Goal: Transaction & Acquisition: Purchase product/service

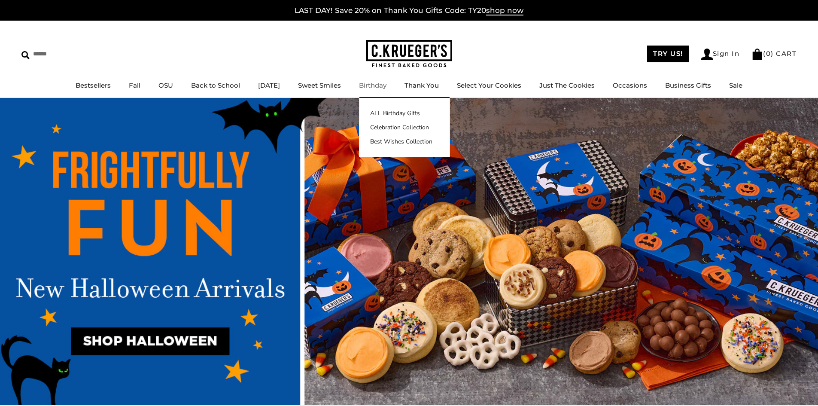
click at [385, 87] on link "Birthday" at bounding box center [372, 85] width 27 height 8
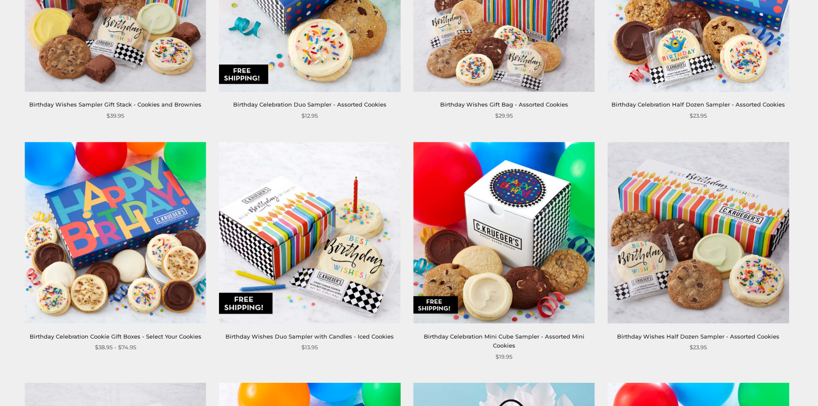
scroll to position [515, 0]
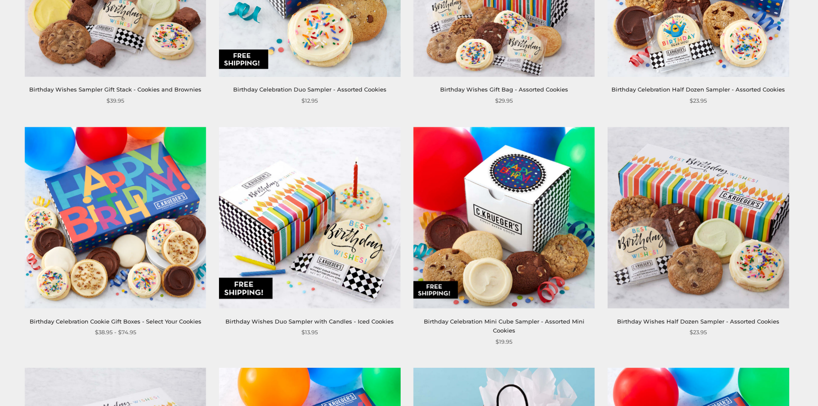
click at [87, 220] on img at bounding box center [115, 217] width 181 height 181
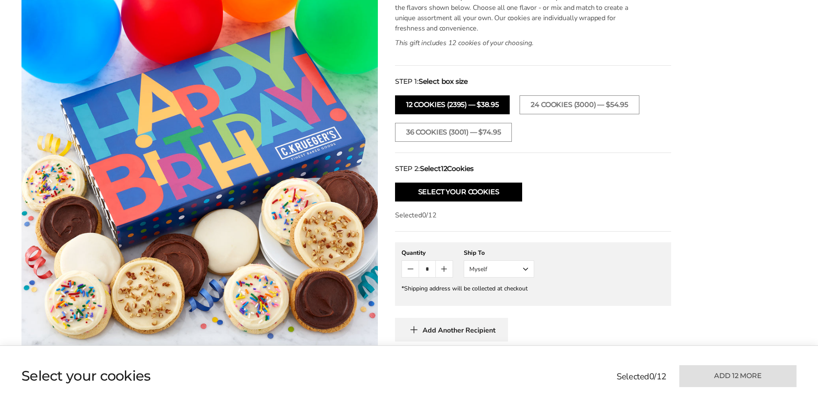
scroll to position [215, 0]
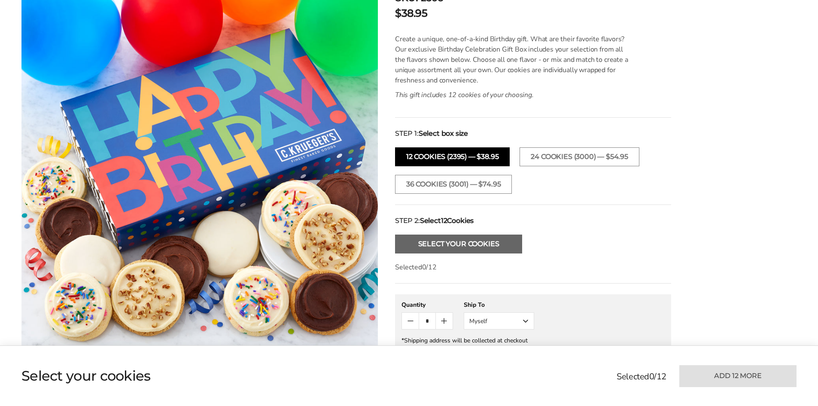
click at [438, 244] on button "Select Your Cookies" at bounding box center [458, 243] width 127 height 19
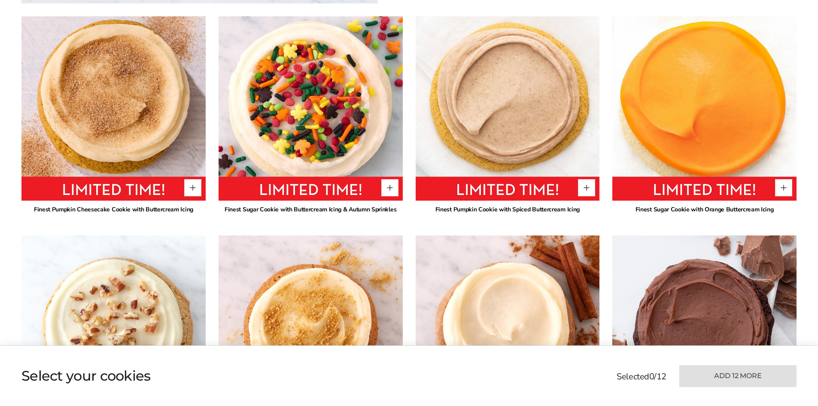
scroll to position [625, 0]
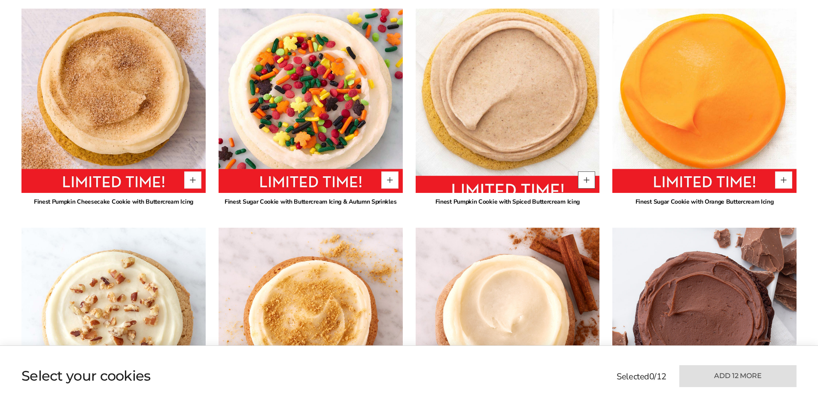
click at [586, 176] on button "Quantity button plus" at bounding box center [586, 179] width 17 height 17
type input "*"
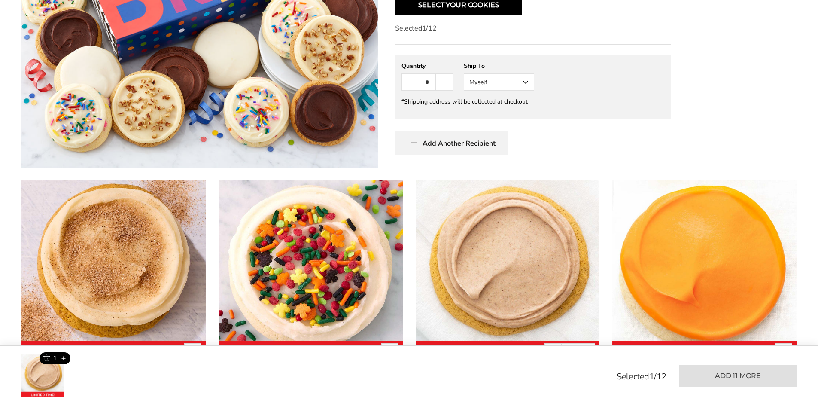
scroll to position [239, 0]
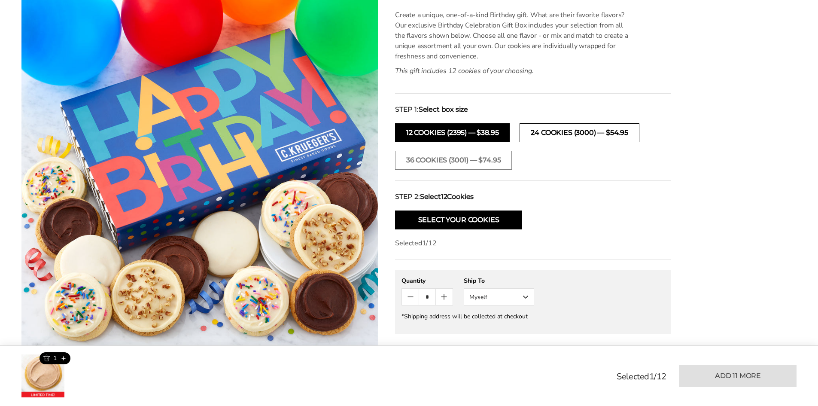
click at [572, 131] on button "24 cookies (3000) — $54.95" at bounding box center [578, 132] width 119 height 19
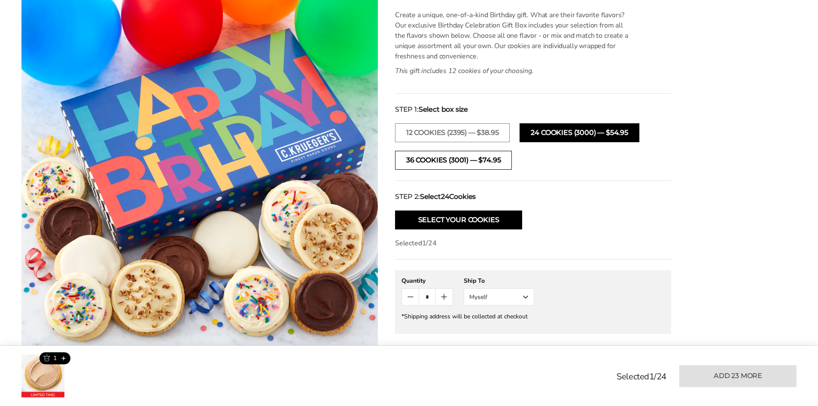
click at [452, 166] on button "36 cookies (3001) — $74.95" at bounding box center [453, 160] width 117 height 19
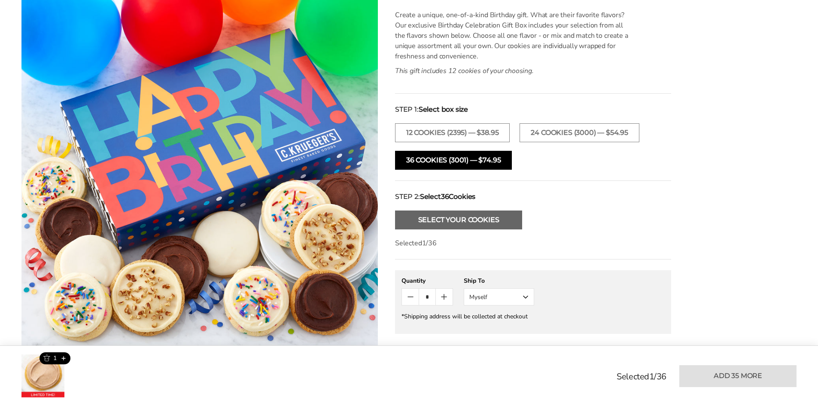
click at [449, 219] on button "Select Your Cookies" at bounding box center [458, 219] width 127 height 19
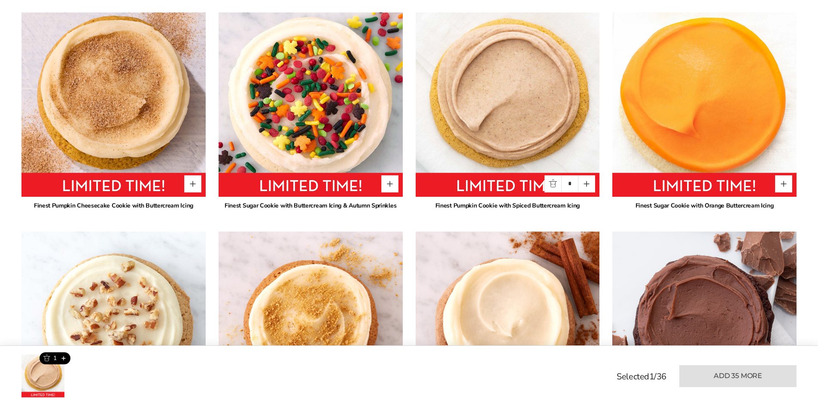
scroll to position [625, 0]
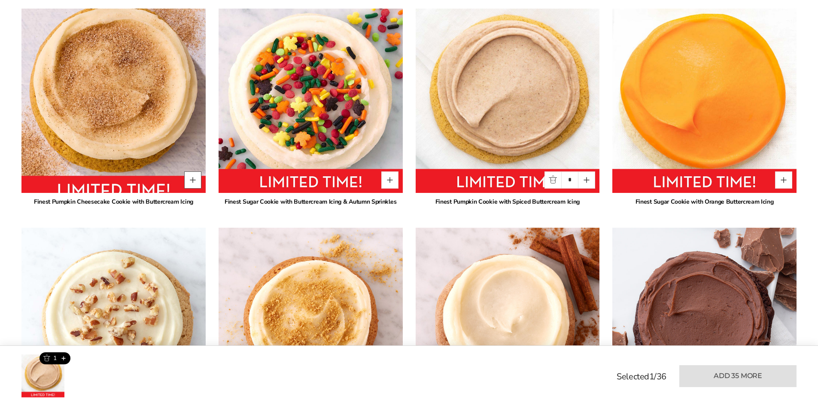
click at [191, 181] on button "Quantity button plus" at bounding box center [192, 179] width 17 height 17
type input "*"
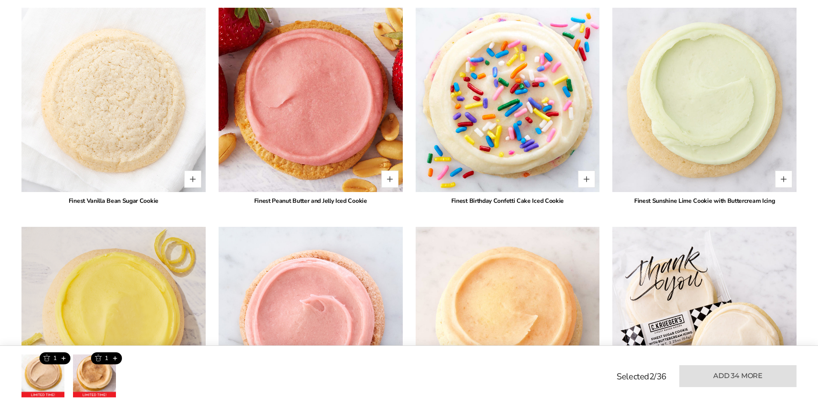
scroll to position [1484, 0]
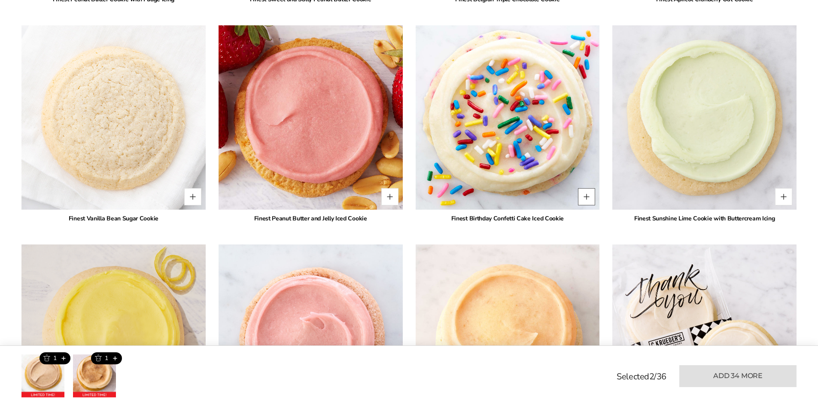
click at [584, 195] on button "Quantity button plus" at bounding box center [586, 196] width 17 height 17
drag, startPoint x: 576, startPoint y: 197, endPoint x: 567, endPoint y: 197, distance: 9.0
click at [567, 197] on input "*" at bounding box center [569, 196] width 17 height 17
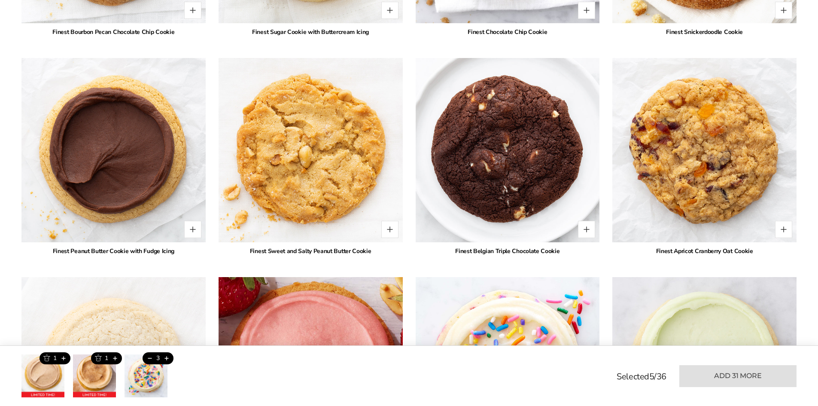
scroll to position [1226, 0]
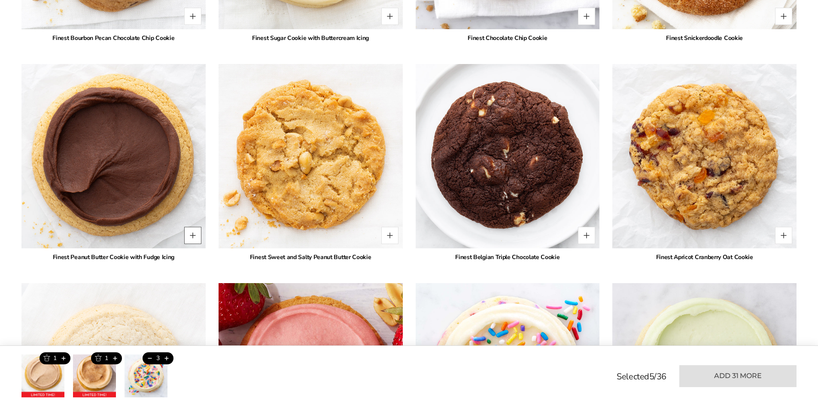
type input "*"
click at [189, 235] on button "Quantity button plus" at bounding box center [192, 235] width 17 height 17
click at [179, 235] on input "*" at bounding box center [175, 235] width 17 height 17
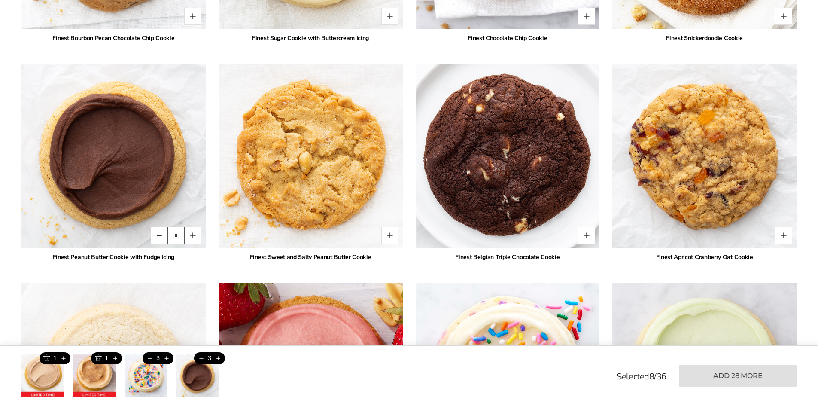
type input "*"
click at [589, 239] on button "Quantity button plus" at bounding box center [586, 235] width 17 height 17
type input "*"
click at [570, 237] on input "*" at bounding box center [569, 235] width 17 height 17
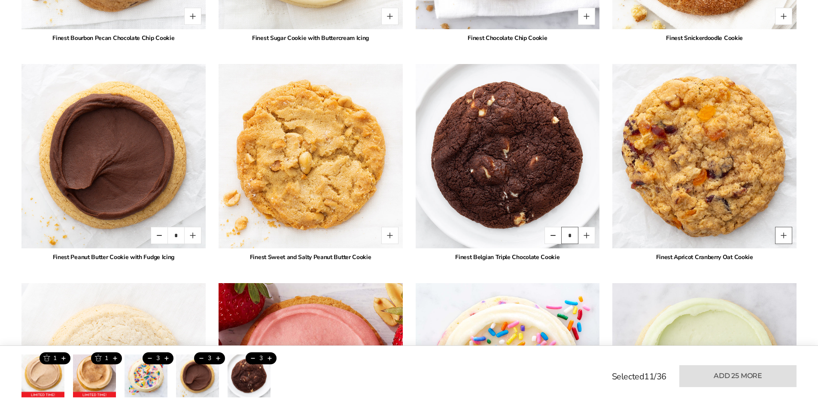
type input "*"
click at [789, 235] on button "Quantity button plus" at bounding box center [783, 235] width 17 height 17
click at [749, 237] on button "Quantity button minus" at bounding box center [749, 235] width 17 height 17
type input "*"
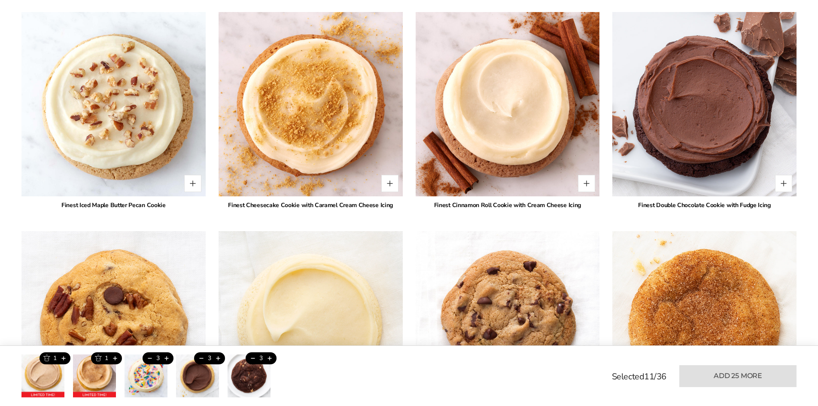
scroll to position [1011, 0]
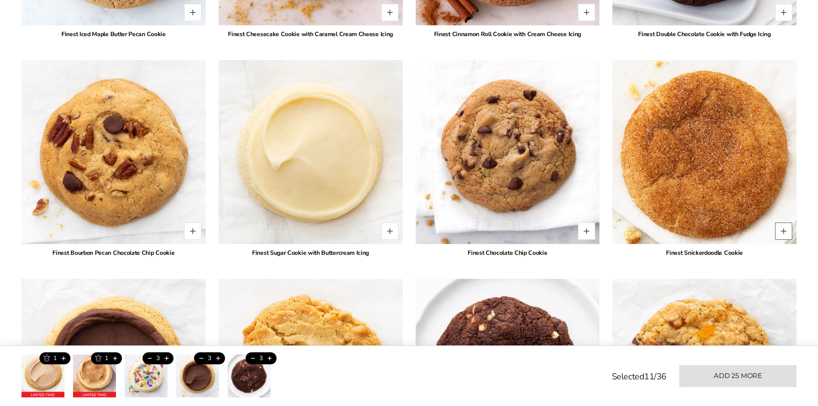
click at [783, 231] on button "Quantity button plus" at bounding box center [783, 230] width 17 height 17
type input "*"
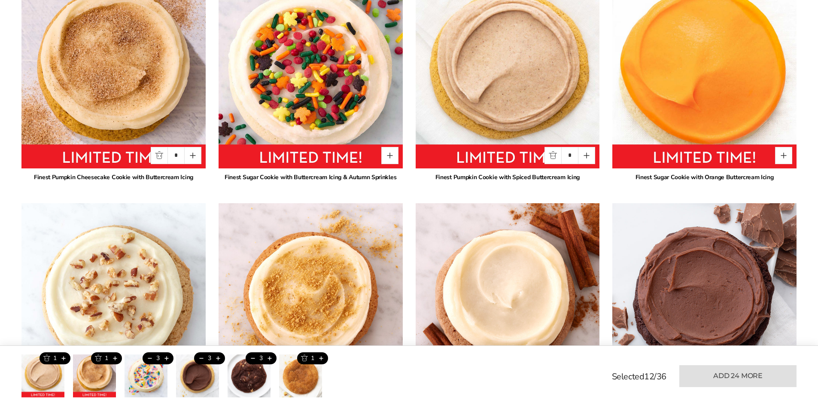
scroll to position [625, 0]
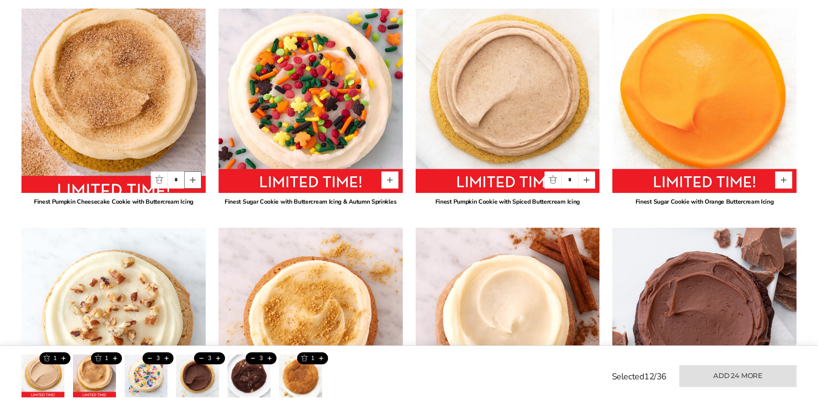
click at [194, 178] on button "Quantity button plus" at bounding box center [192, 179] width 17 height 17
type input "*"
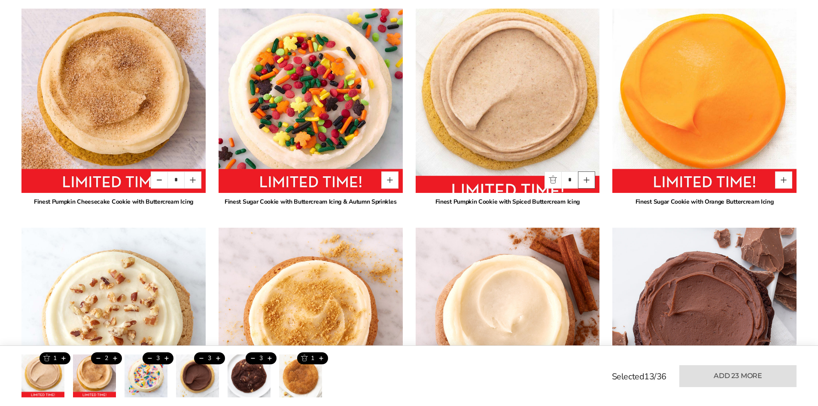
click at [589, 179] on button "Quantity button plus" at bounding box center [586, 179] width 17 height 17
type input "*"
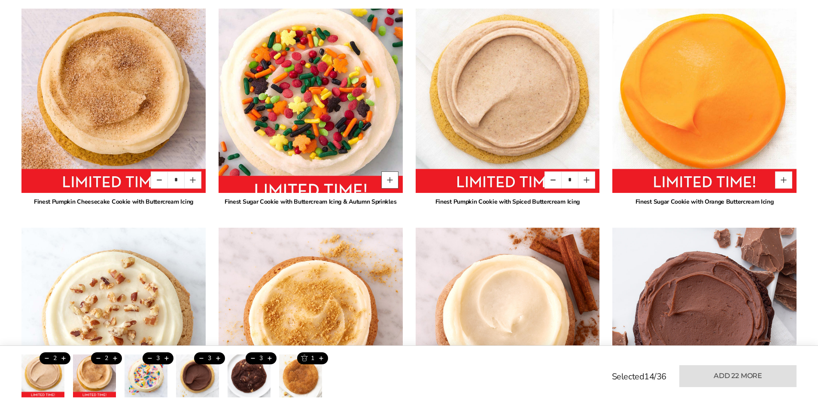
click at [389, 182] on button "Quantity button plus" at bounding box center [389, 179] width 17 height 17
type input "*"
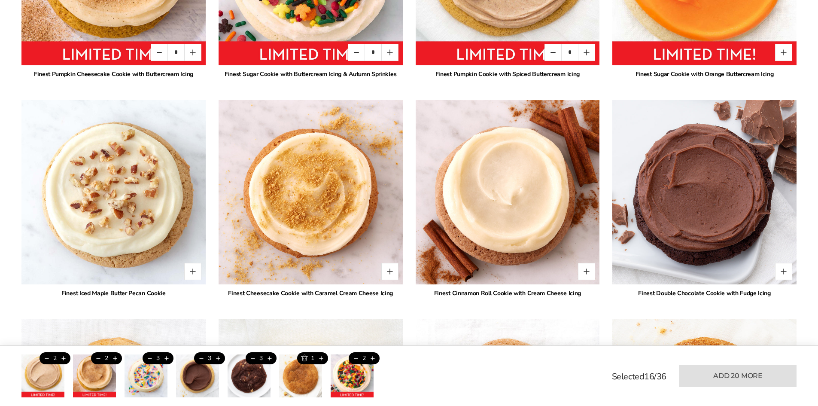
scroll to position [754, 0]
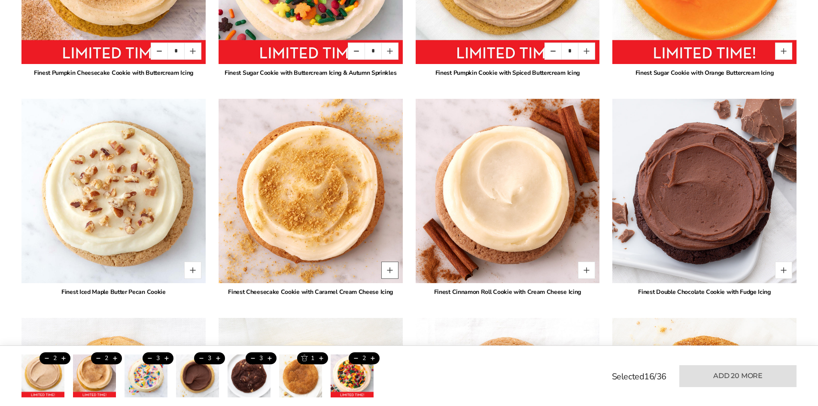
click at [392, 271] on button "Quantity button plus" at bounding box center [389, 269] width 17 height 17
type input "*"
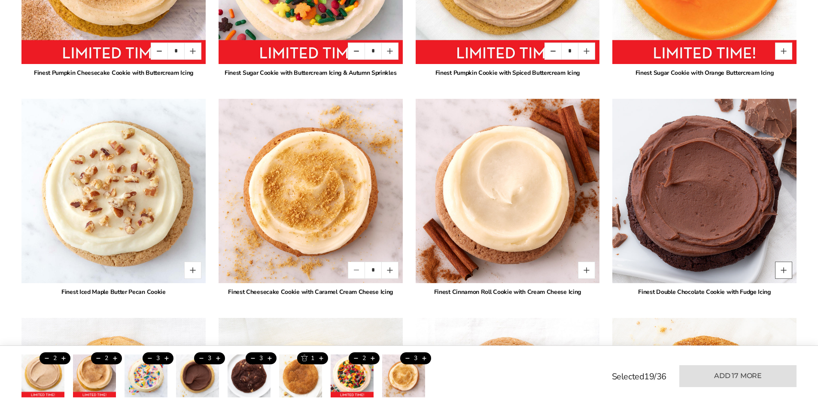
click at [789, 270] on button "Quantity button plus" at bounding box center [783, 269] width 17 height 17
type input "*"
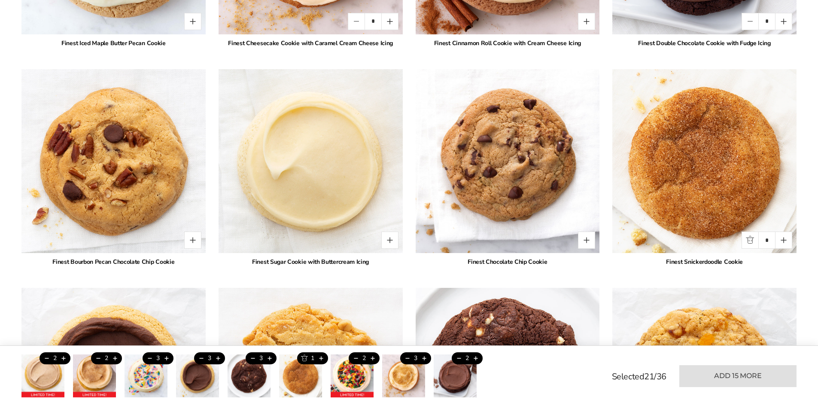
scroll to position [1011, 0]
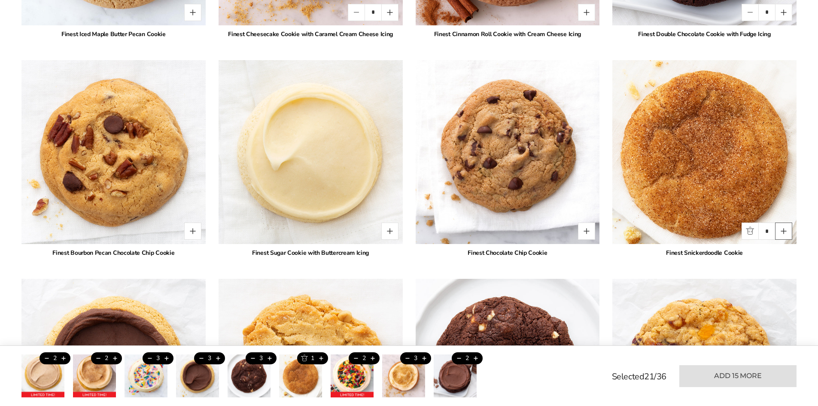
click at [779, 230] on button "Quantity button plus" at bounding box center [783, 230] width 17 height 17
type input "*"
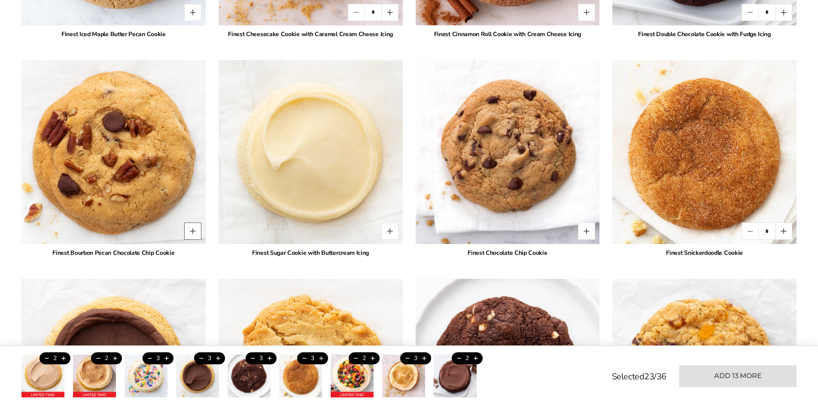
click at [194, 229] on button "Quantity button plus" at bounding box center [192, 230] width 17 height 17
type input "*"
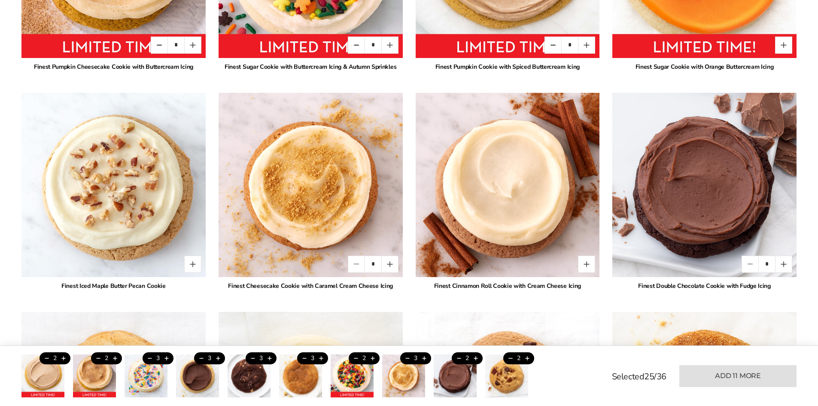
scroll to position [754, 0]
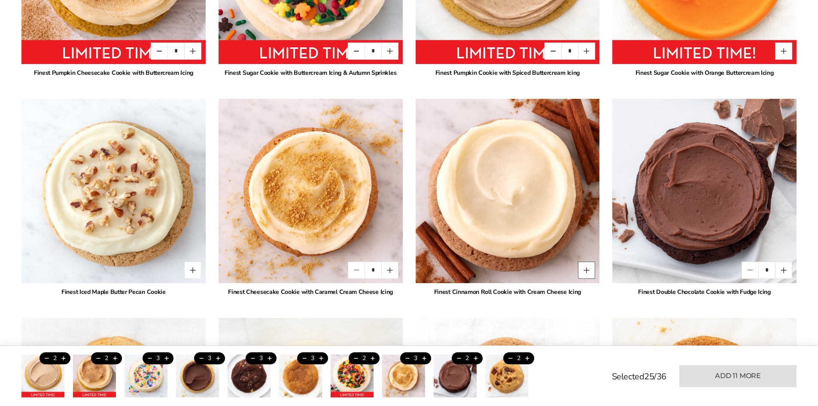
click at [585, 272] on button "Quantity button plus" at bounding box center [586, 269] width 17 height 17
type input "*"
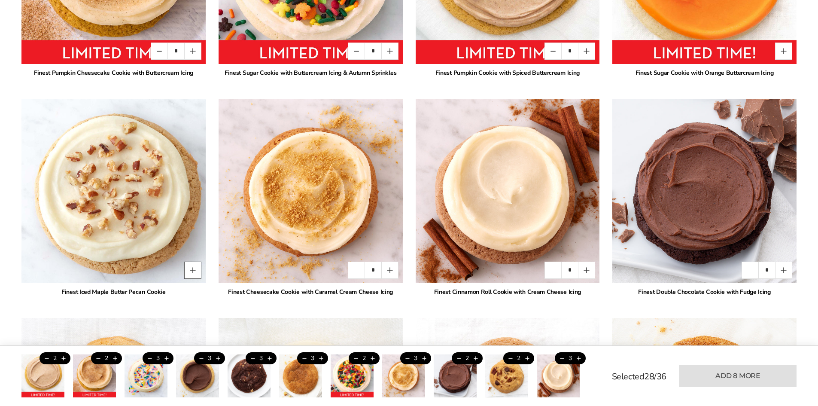
click at [194, 266] on button "Quantity button plus" at bounding box center [192, 269] width 17 height 17
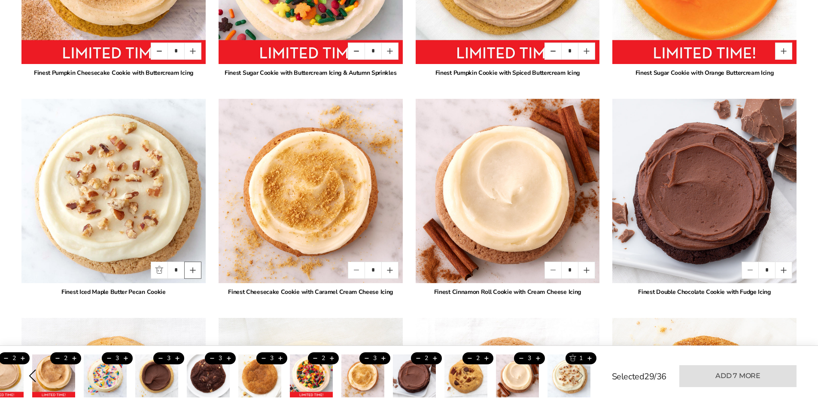
click at [194, 266] on button "Quantity button plus" at bounding box center [192, 269] width 17 height 17
type input "*"
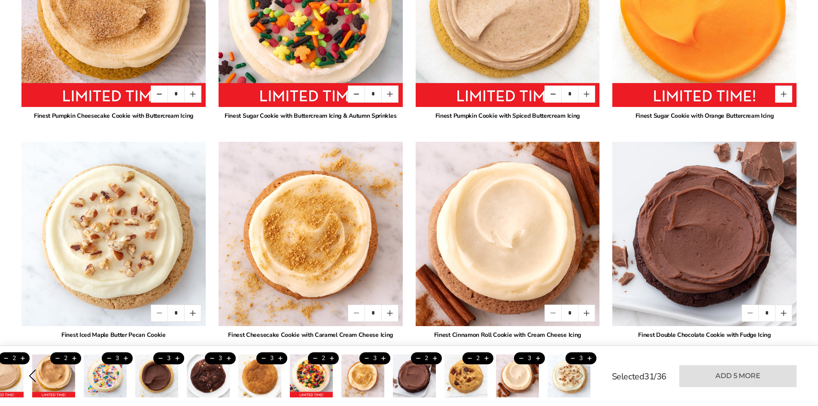
scroll to position [668, 0]
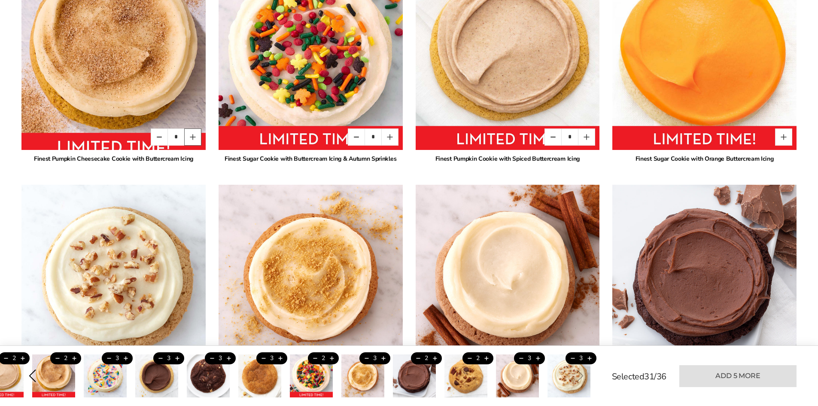
click at [197, 133] on button "Quantity button plus" at bounding box center [192, 136] width 17 height 17
type input "*"
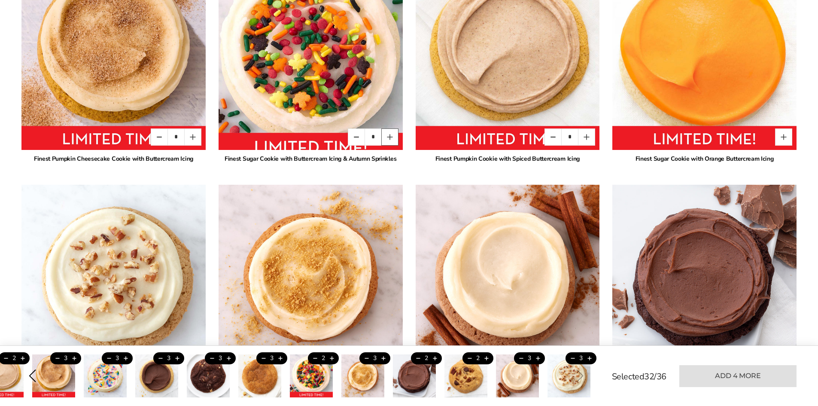
click at [394, 138] on button "Quantity button plus" at bounding box center [389, 136] width 17 height 17
type input "*"
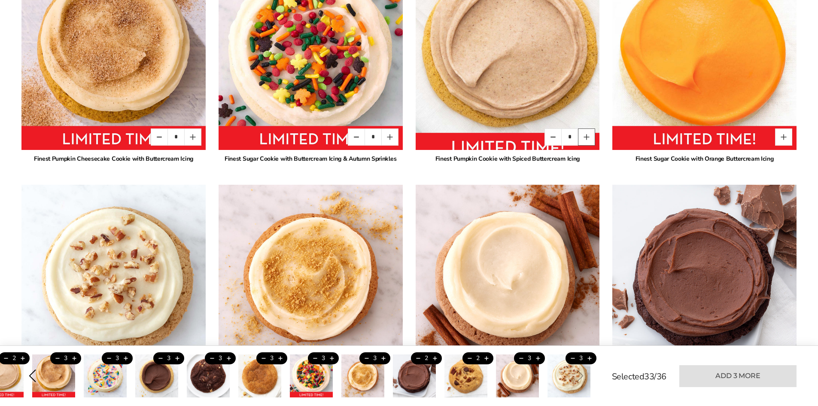
click at [586, 137] on button "Quantity button plus" at bounding box center [586, 136] width 17 height 17
type input "*"
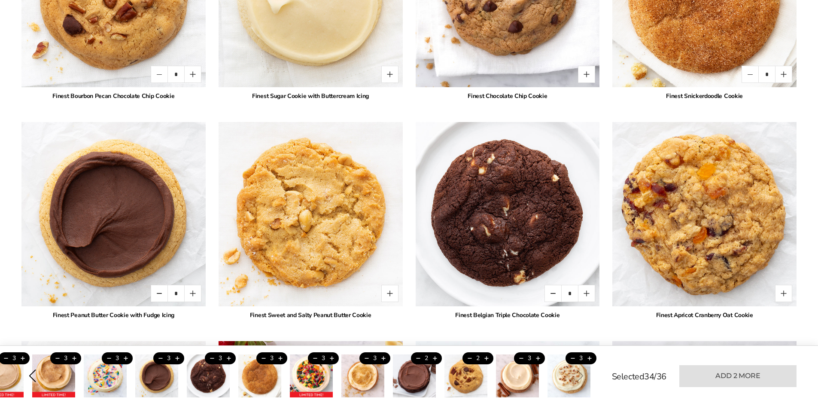
scroll to position [1183, 0]
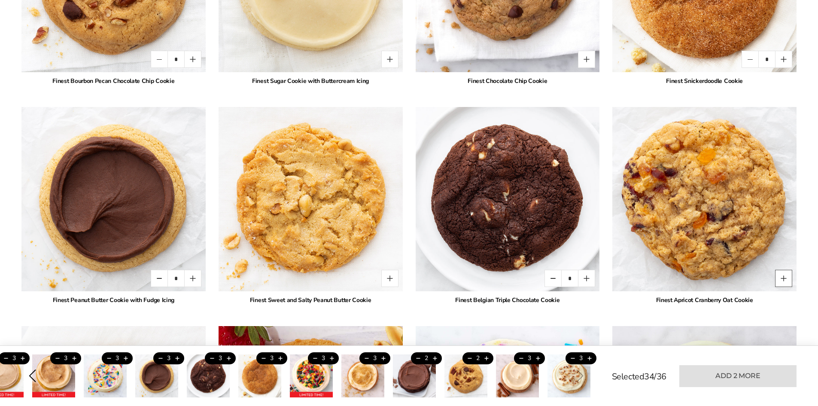
click at [779, 279] on button "Quantity button plus" at bounding box center [783, 278] width 17 height 17
type input "*"
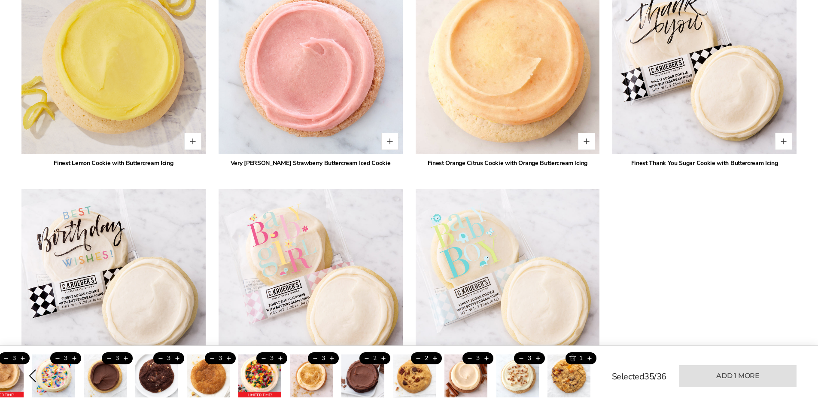
scroll to position [1784, 0]
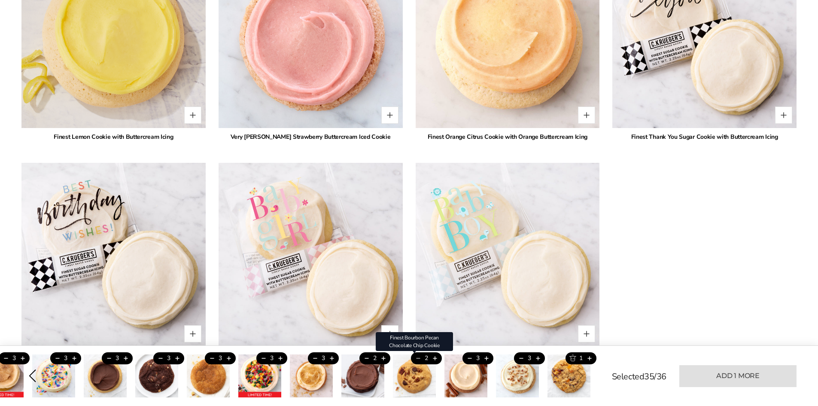
click at [417, 358] on button "Trash this product" at bounding box center [418, 358] width 14 height 12
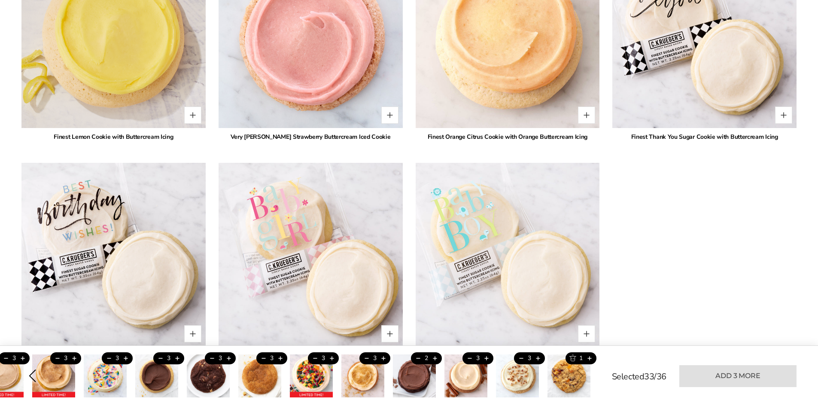
type input "*"
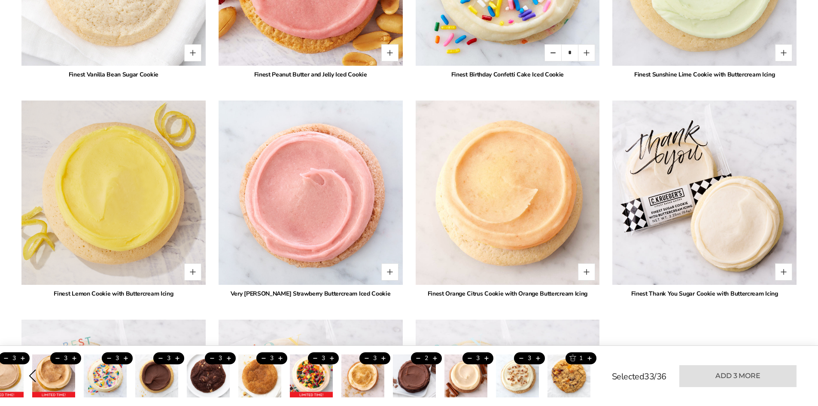
scroll to position [1612, 0]
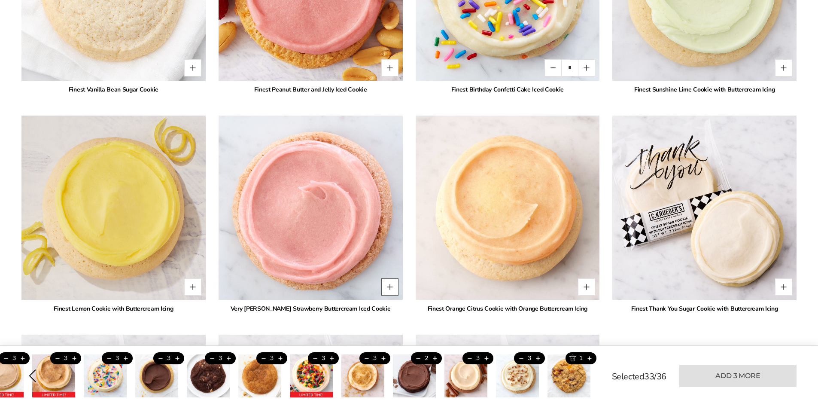
click at [394, 285] on button "Quantity button plus" at bounding box center [389, 286] width 17 height 17
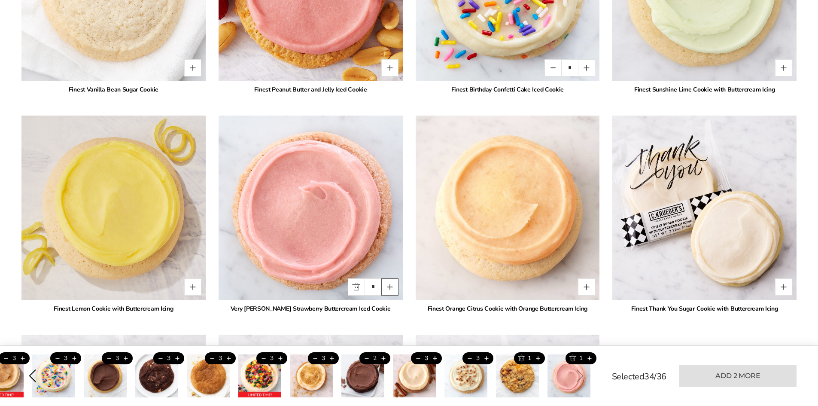
click at [394, 285] on button "Quantity button plus" at bounding box center [389, 286] width 17 height 17
type input "*"
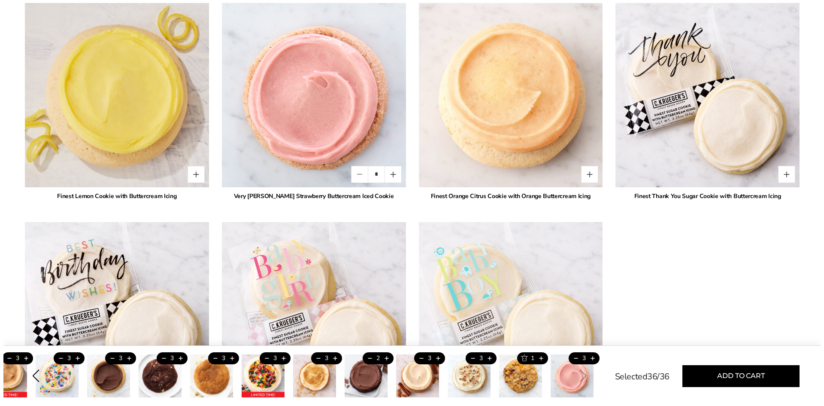
scroll to position [1741, 0]
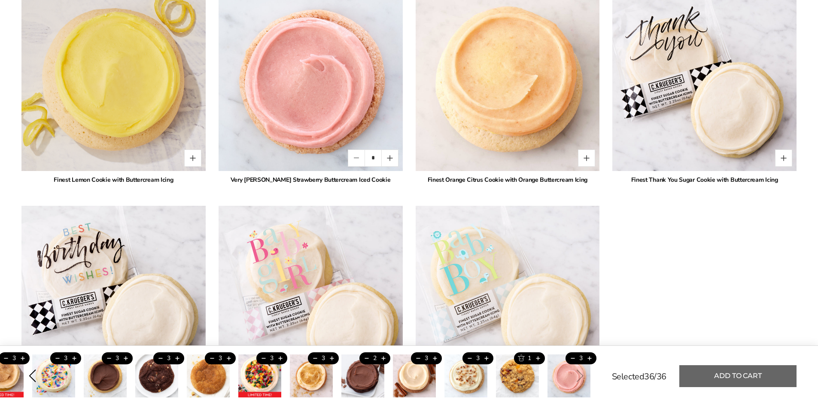
click at [714, 374] on button "Add to cart" at bounding box center [737, 376] width 117 height 22
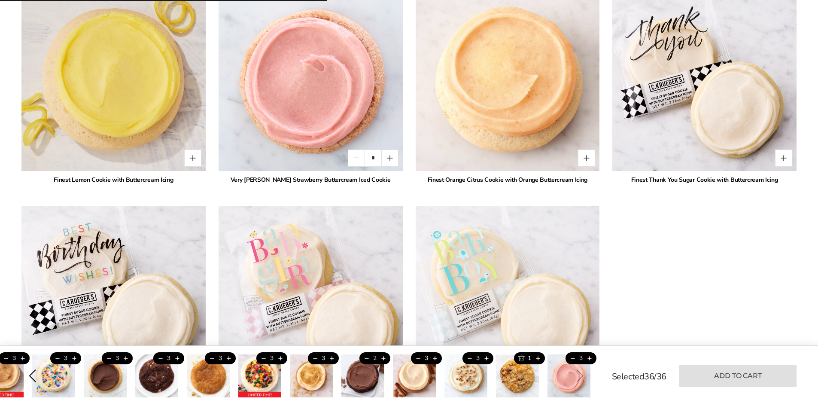
type input "*"
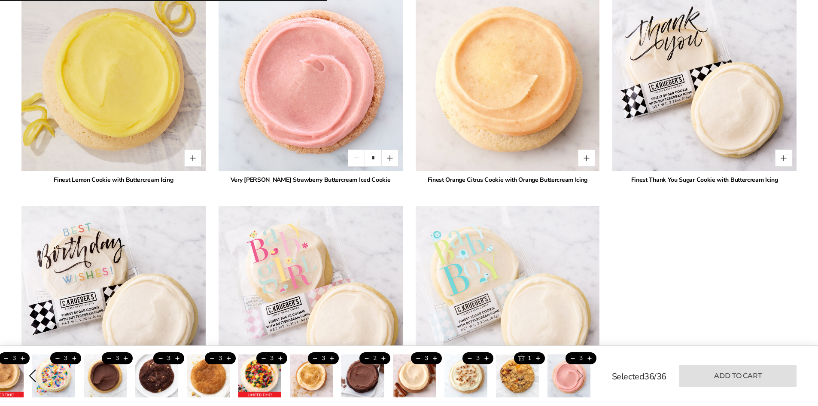
type input "*"
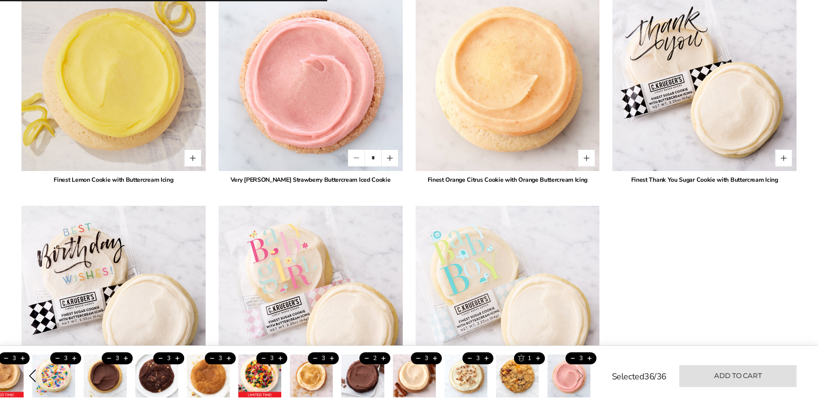
type input "*"
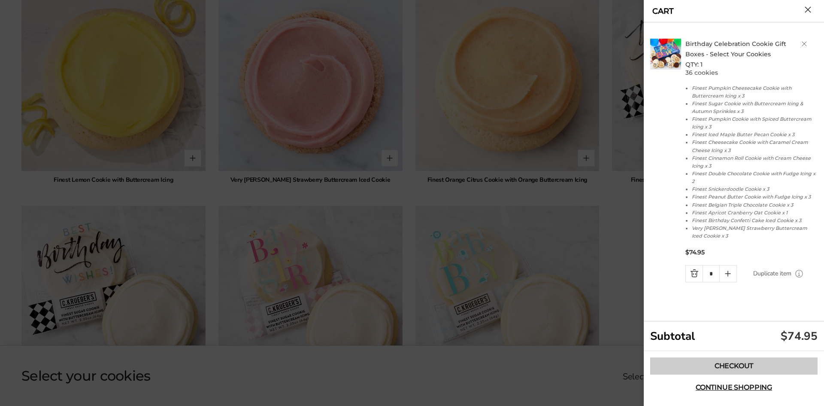
click at [741, 369] on link "Checkout" at bounding box center [733, 365] width 167 height 17
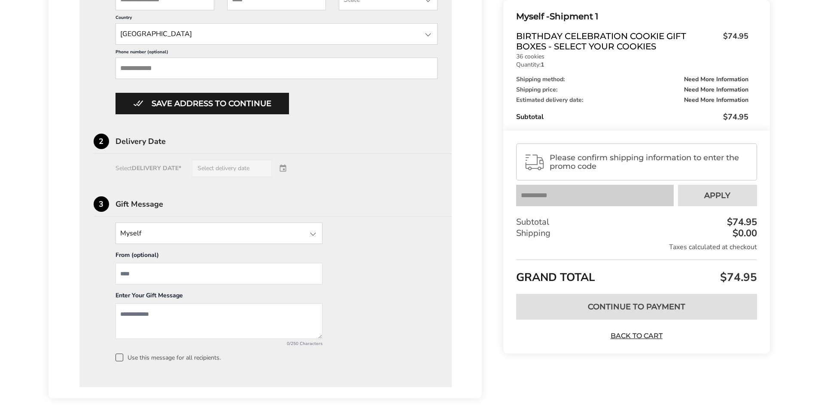
scroll to position [473, 0]
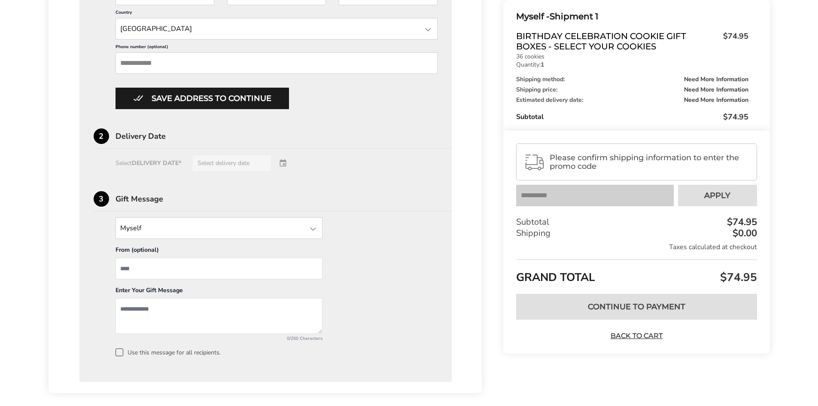
click at [262, 159] on div "Select DELIVERY DATE* Select delivery date" at bounding box center [266, 163] width 344 height 17
click at [230, 164] on div "Select DELIVERY DATE* Select delivery date" at bounding box center [266, 163] width 344 height 17
click at [159, 167] on div "Select DELIVERY DATE* Select delivery date" at bounding box center [266, 163] width 344 height 17
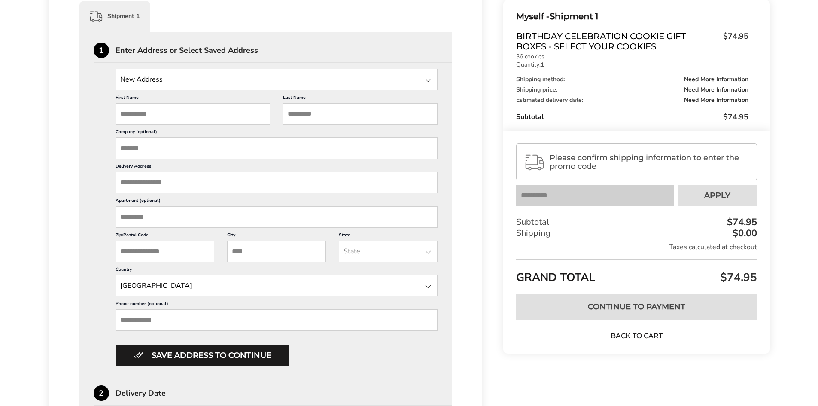
scroll to position [215, 0]
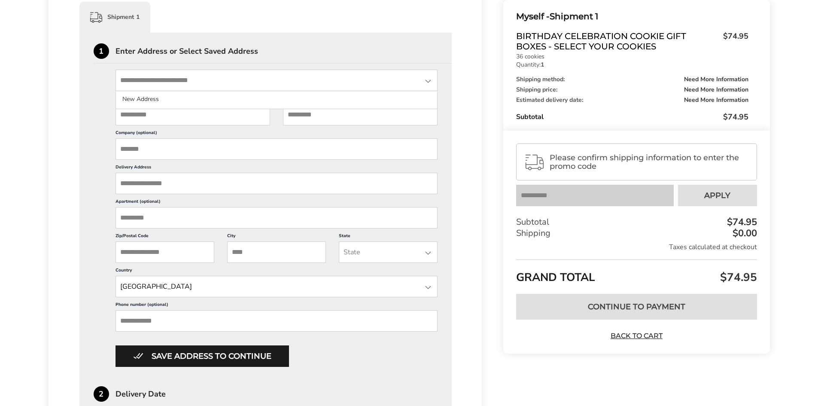
click at [179, 80] on input "State" at bounding box center [276, 80] width 322 height 21
click at [168, 118] on input "First Name" at bounding box center [192, 114] width 155 height 21
type input "****"
type input "******"
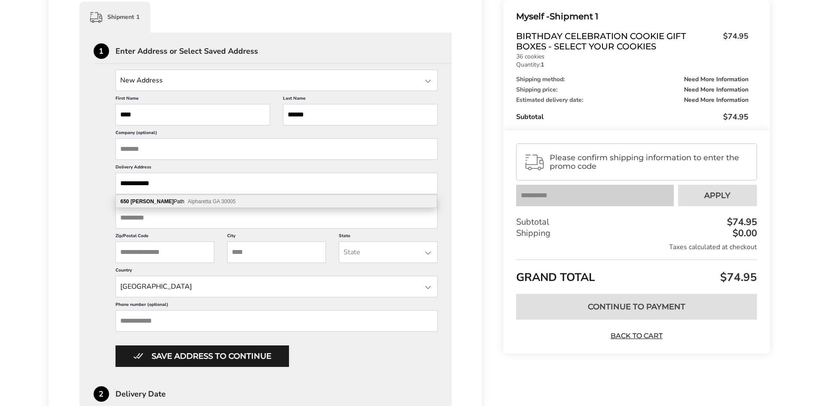
type input "**********"
click at [188, 203] on span "Alpharetta GA 30005" at bounding box center [212, 201] width 48 height 6
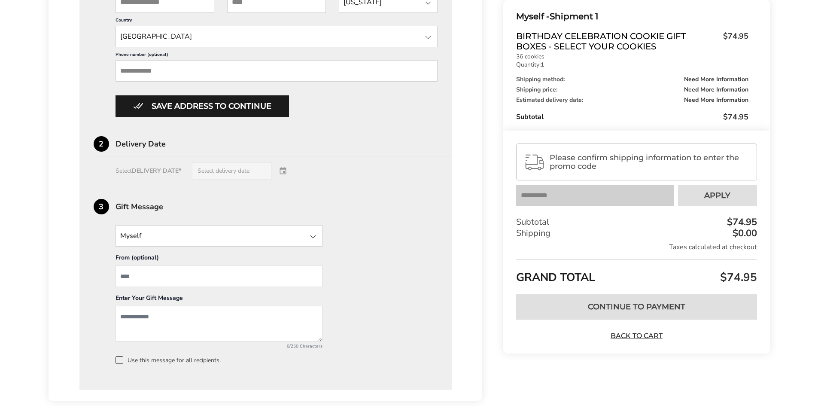
scroll to position [473, 0]
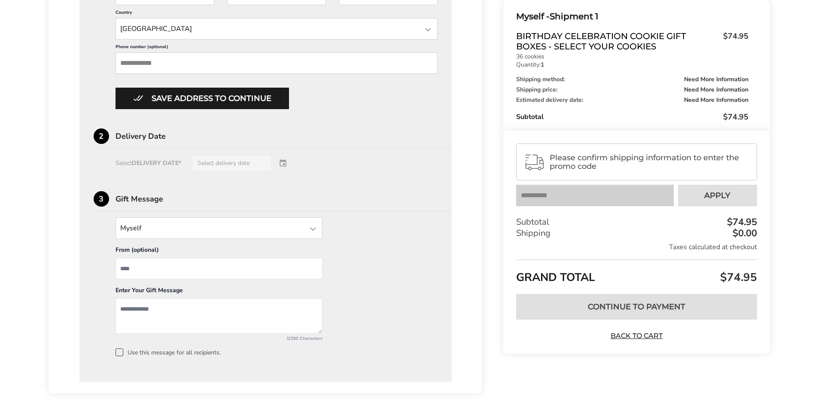
click at [102, 140] on div "2" at bounding box center [101, 135] width 15 height 15
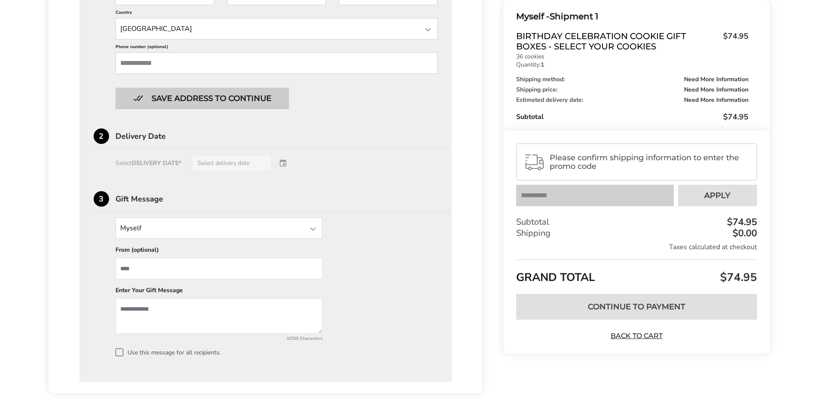
click at [153, 101] on button "Save address to continue" at bounding box center [201, 98] width 173 height 21
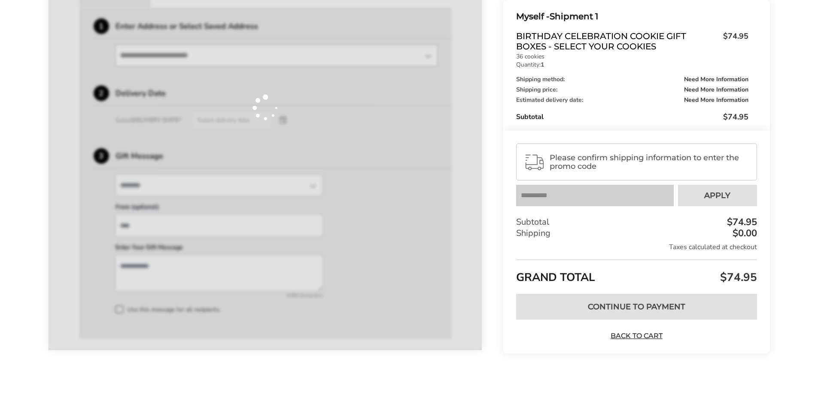
scroll to position [240, 0]
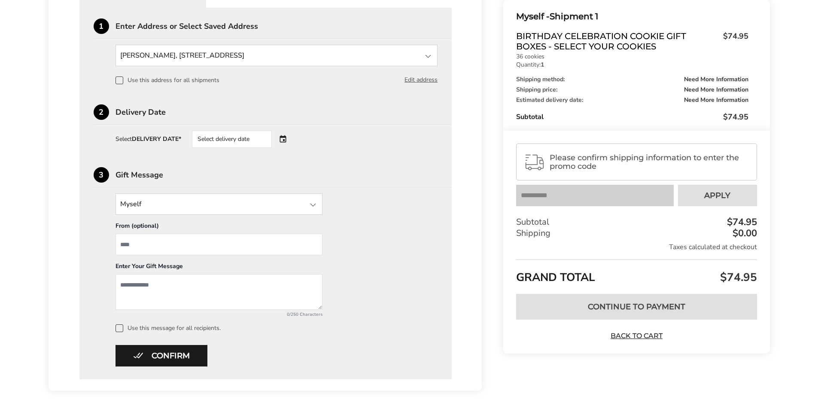
click at [212, 141] on div "Select delivery date" at bounding box center [232, 139] width 80 height 17
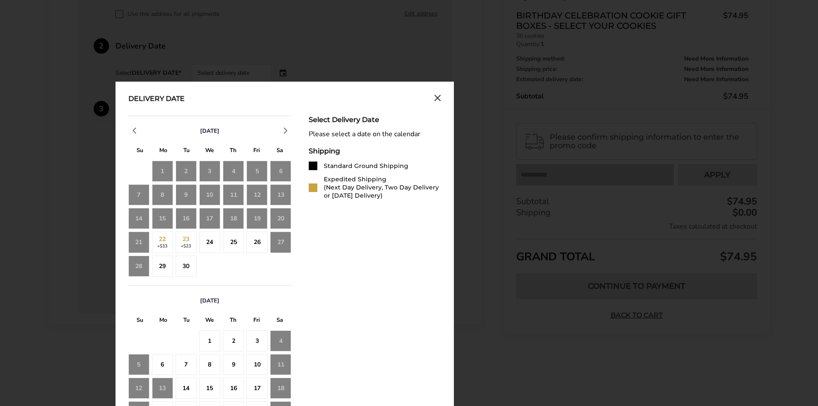
scroll to position [326, 0]
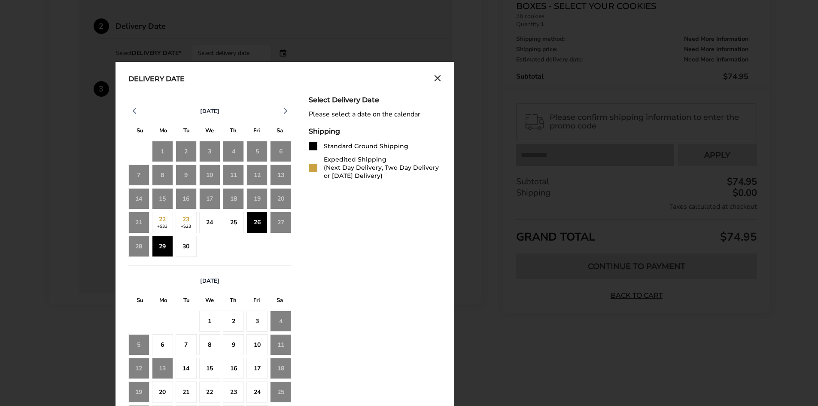
click at [161, 247] on div "29" at bounding box center [162, 246] width 21 height 21
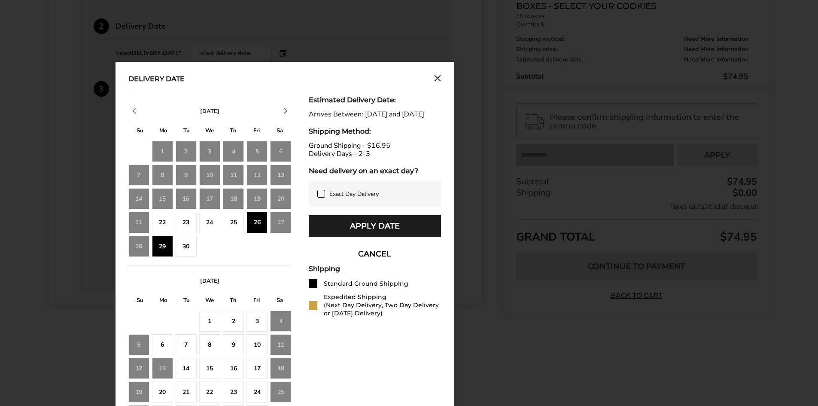
click at [322, 197] on icon at bounding box center [321, 193] width 7 height 7
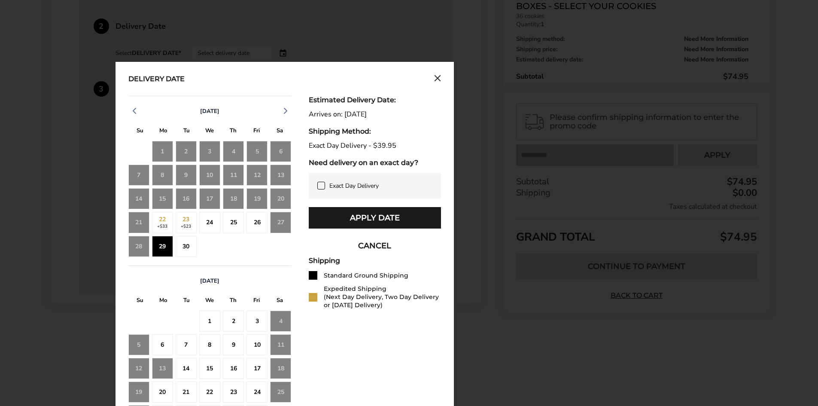
click at [323, 184] on icon at bounding box center [321, 185] width 7 height 7
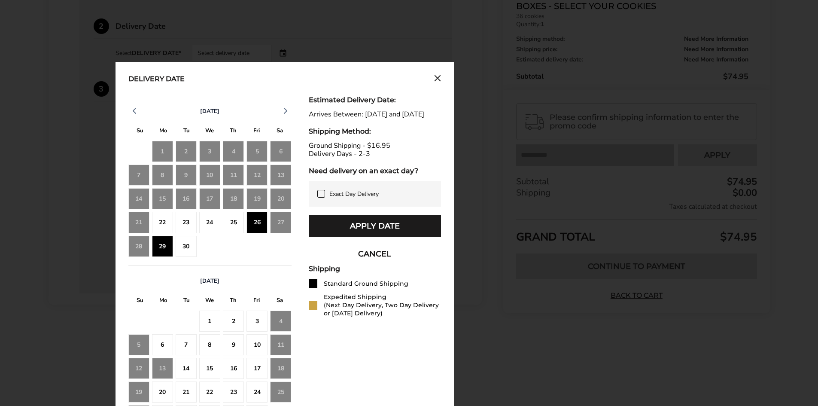
click at [319, 197] on icon at bounding box center [321, 193] width 7 height 7
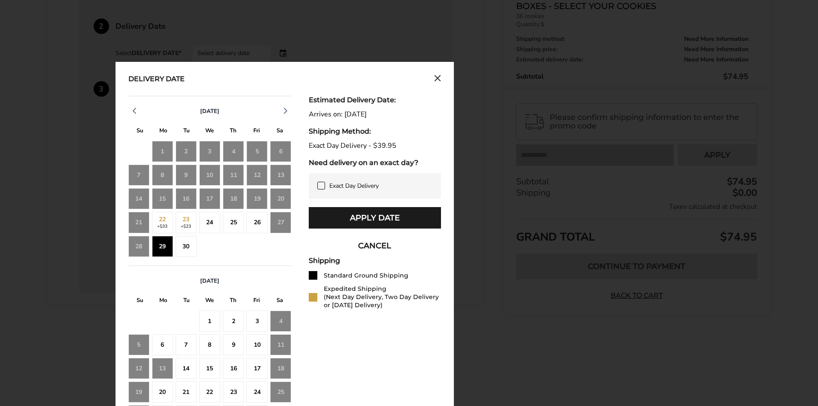
click at [322, 184] on icon at bounding box center [321, 185] width 4 height 3
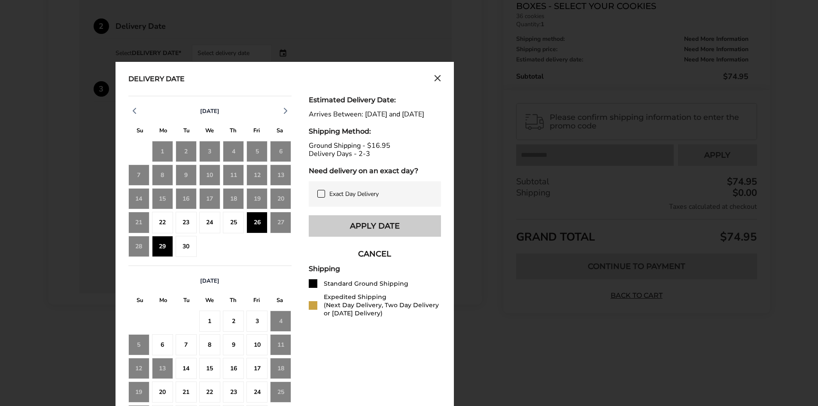
click at [349, 231] on button "Apply Date" at bounding box center [375, 225] width 132 height 21
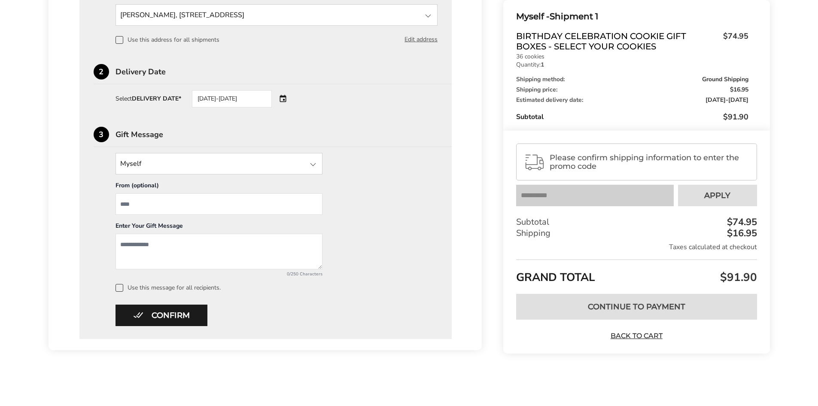
scroll to position [280, 0]
click at [311, 161] on div at bounding box center [313, 164] width 10 height 10
click at [346, 177] on div "Myself Myself Other Recipient From (optional) Enter Your Gift Message 0/250 Cha…" at bounding box center [266, 222] width 344 height 139
click at [185, 319] on button "Confirm" at bounding box center [161, 314] width 92 height 21
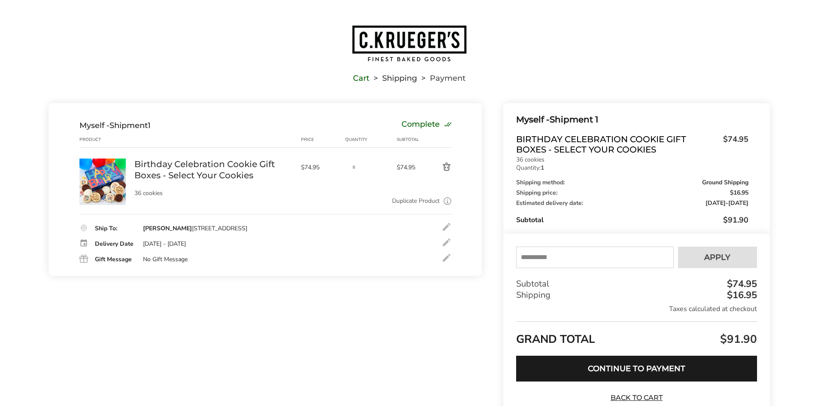
scroll to position [0, 0]
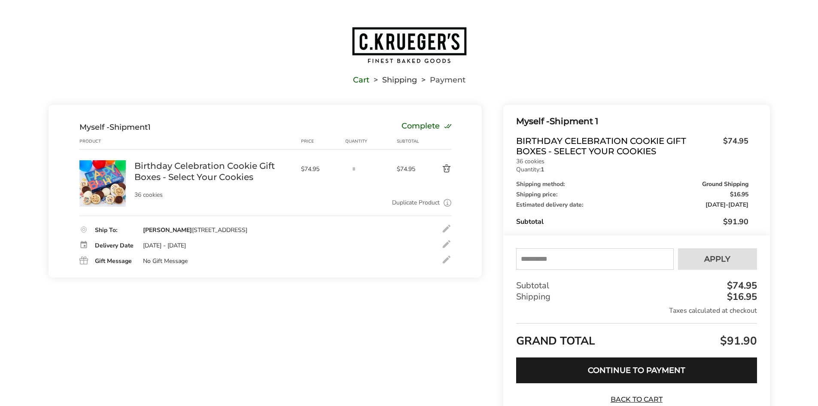
click at [418, 127] on div "Complete" at bounding box center [426, 126] width 50 height 9
click at [446, 229] on div at bounding box center [446, 228] width 10 height 10
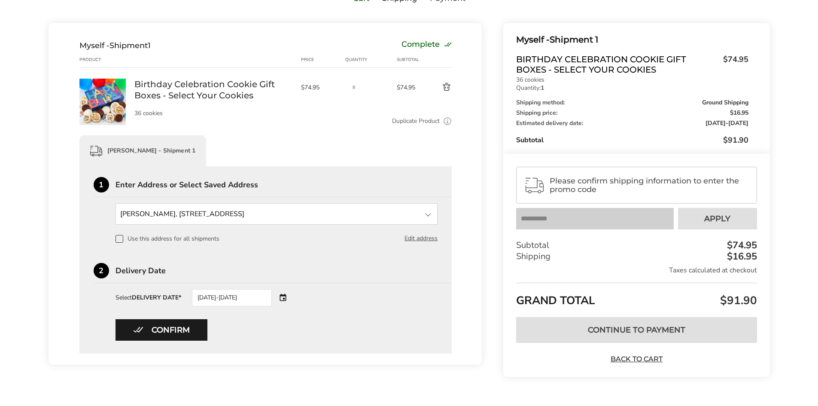
scroll to position [100, 0]
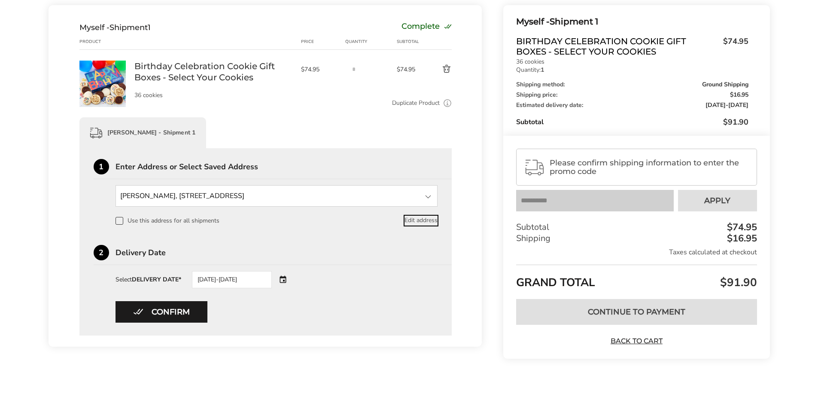
click at [419, 221] on button "Edit address" at bounding box center [420, 219] width 33 height 9
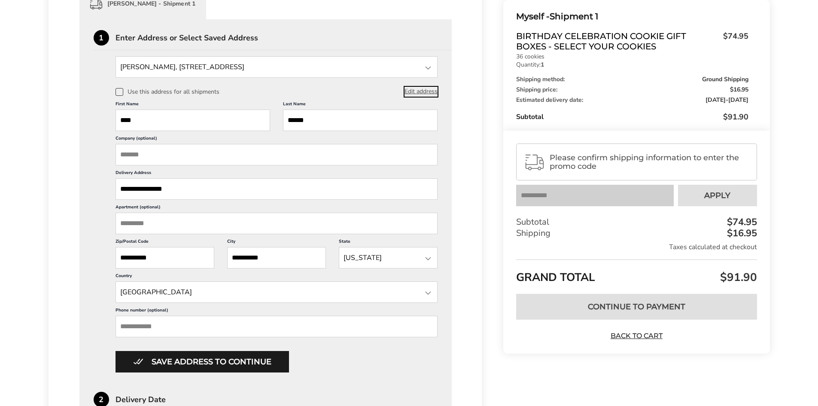
scroll to position [271, 0]
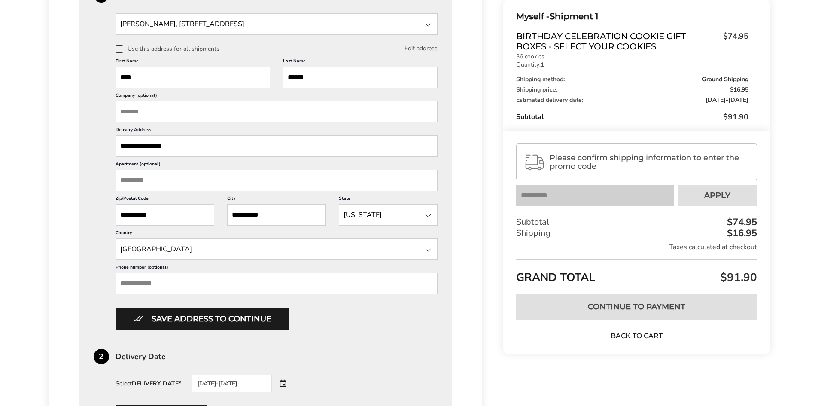
click at [204, 285] on input "Phone number (optional)" at bounding box center [276, 283] width 322 height 21
type input "**********"
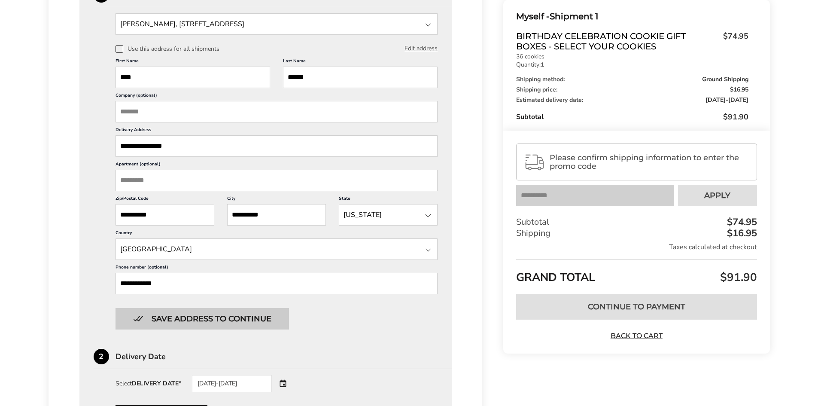
click at [185, 319] on button "Save address to continue" at bounding box center [201, 318] width 173 height 21
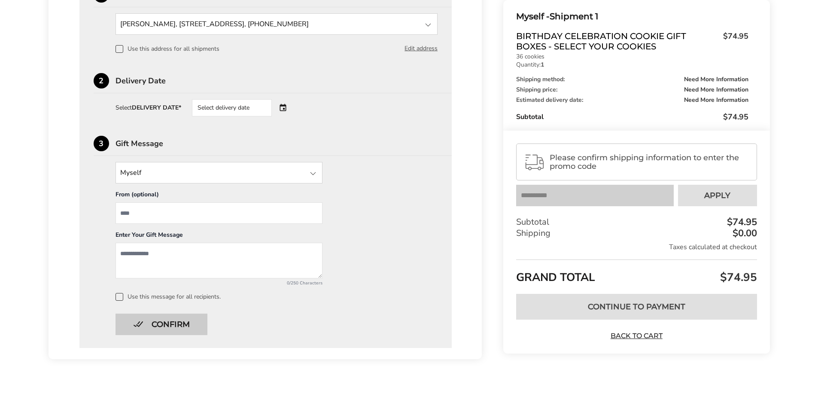
click at [167, 320] on button "Confirm" at bounding box center [161, 323] width 92 height 21
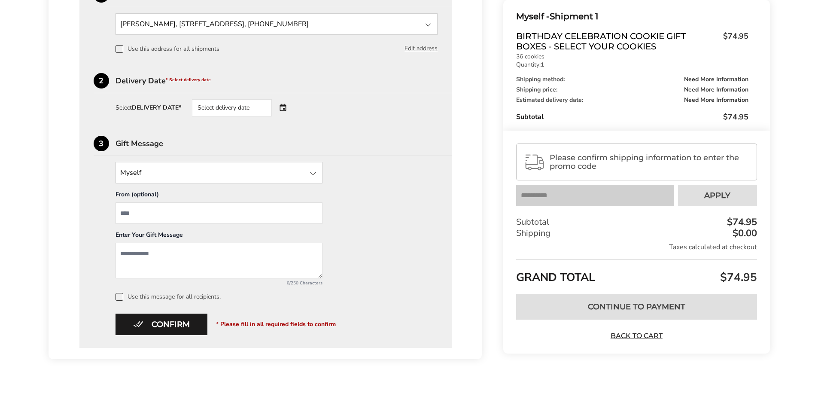
click at [212, 107] on div "Select delivery date" at bounding box center [232, 107] width 80 height 17
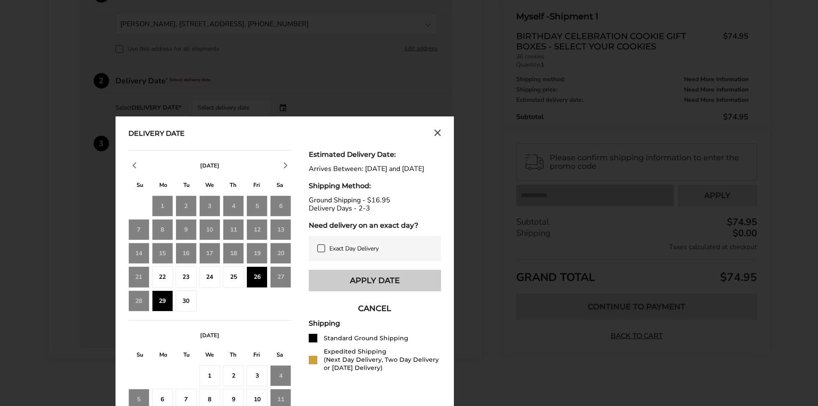
click at [349, 286] on button "Apply Date" at bounding box center [375, 280] width 132 height 21
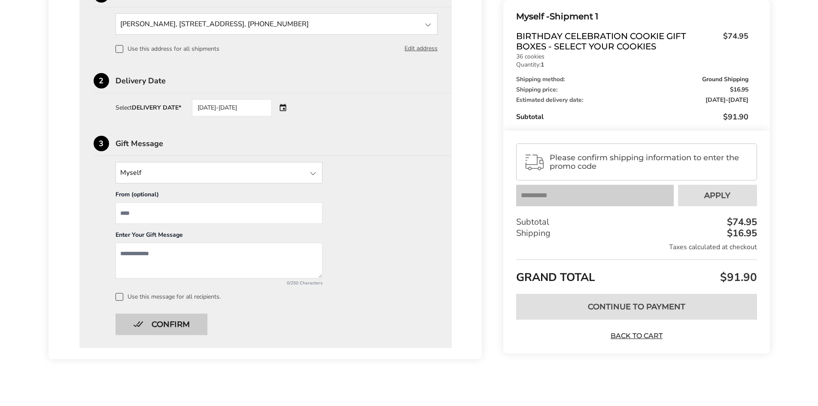
click at [191, 318] on button "Confirm" at bounding box center [161, 323] width 92 height 21
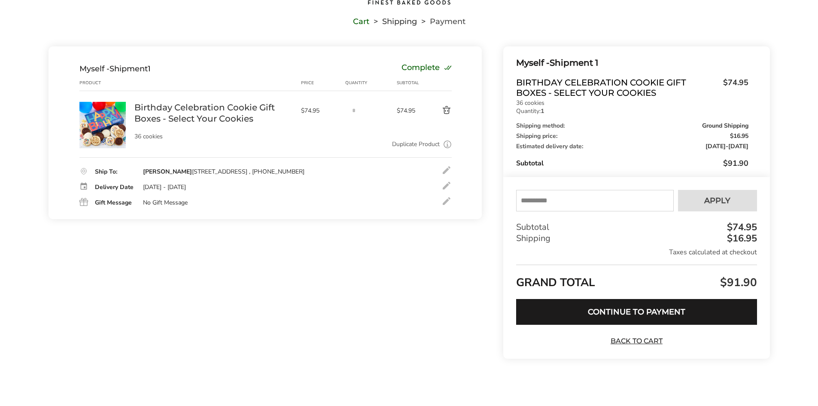
scroll to position [58, 0]
click at [628, 309] on button "Continue to Payment" at bounding box center [636, 312] width 240 height 26
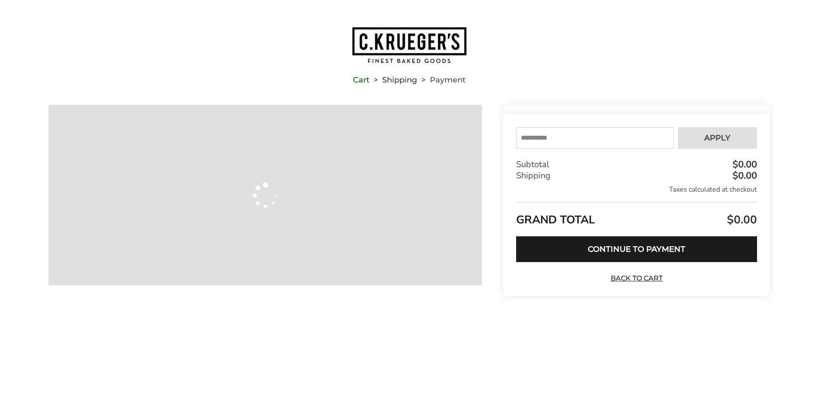
type input "**********"
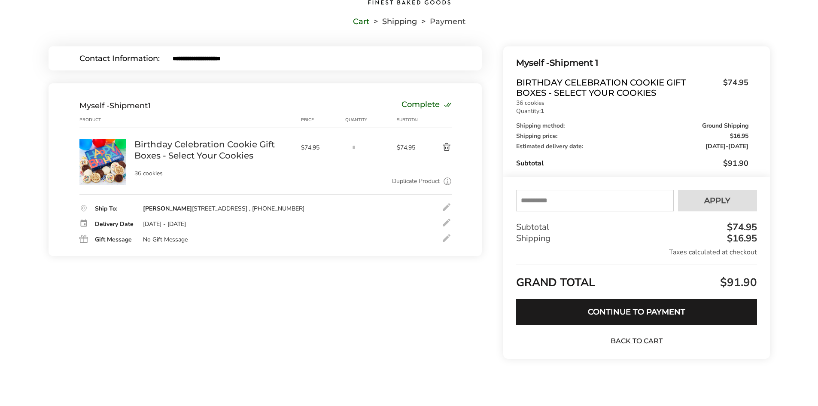
click at [631, 346] on div "Your coupon is verified successfully Please enter your email to validate your c…" at bounding box center [636, 268] width 266 height 182
click at [631, 340] on link "Back to Cart" at bounding box center [636, 340] width 60 height 9
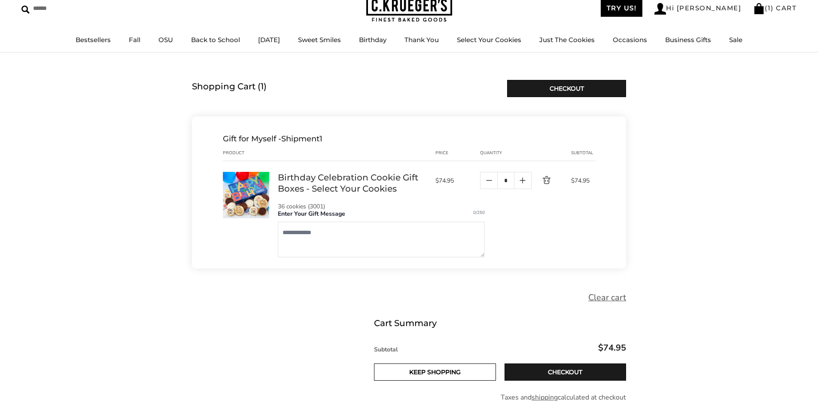
scroll to position [43, 0]
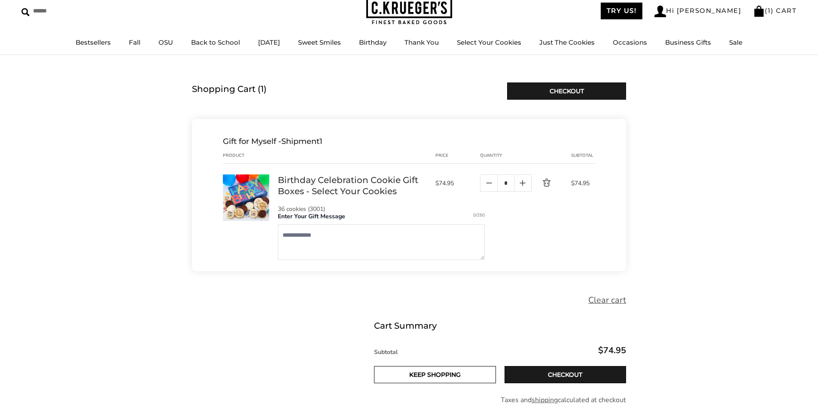
click at [359, 188] on link "Birthday Celebration Cookie Gift Boxes - Select Your Cookies" at bounding box center [352, 185] width 149 height 22
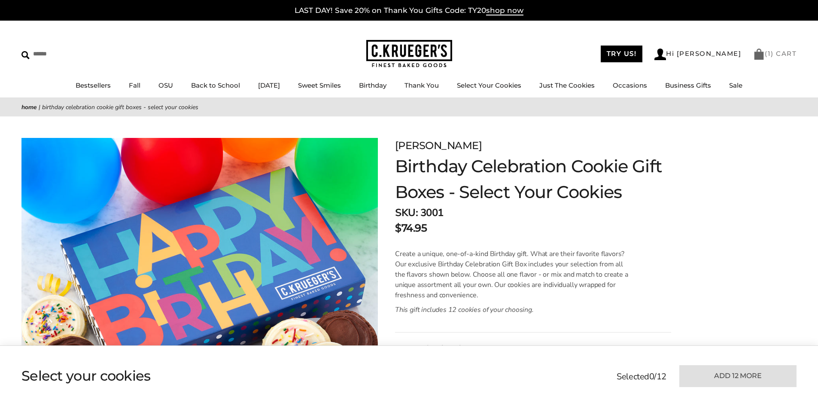
click at [786, 53] on link "( 1 ) CART" at bounding box center [774, 53] width 43 height 8
